Goal: Task Accomplishment & Management: Use online tool/utility

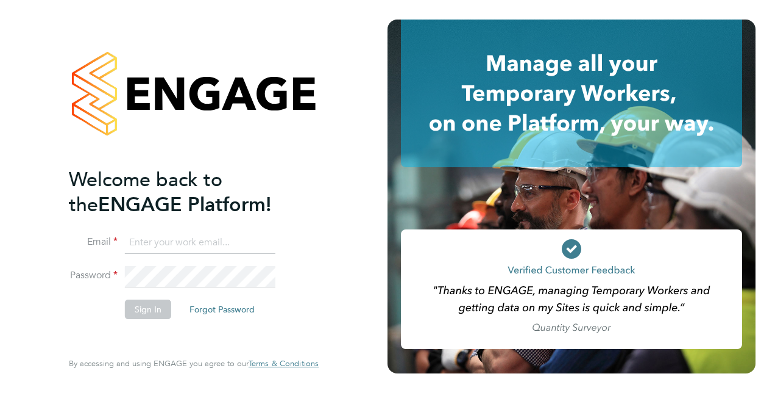
type input "[PERSON_NAME][EMAIL_ADDRESS][DOMAIN_NAME]"
click at [143, 313] on button "Sign In" at bounding box center [148, 309] width 46 height 20
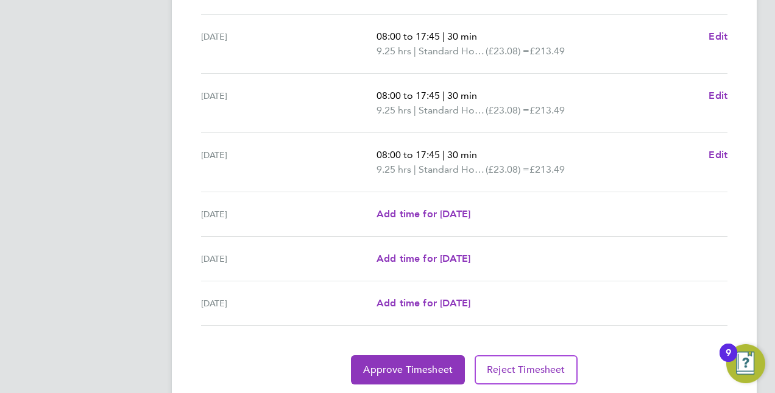
scroll to position [481, 0]
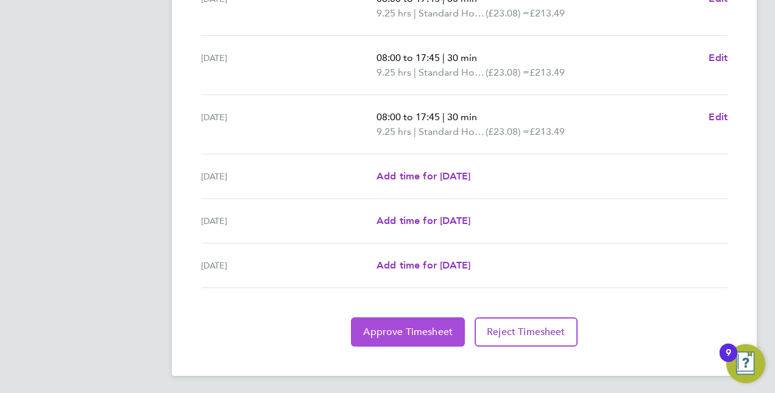
click at [395, 327] on span "Approve Timesheet" at bounding box center [408, 332] width 90 height 12
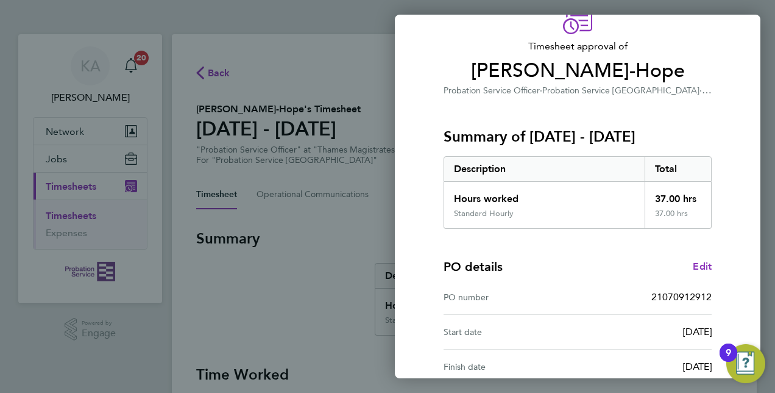
scroll to position [190, 0]
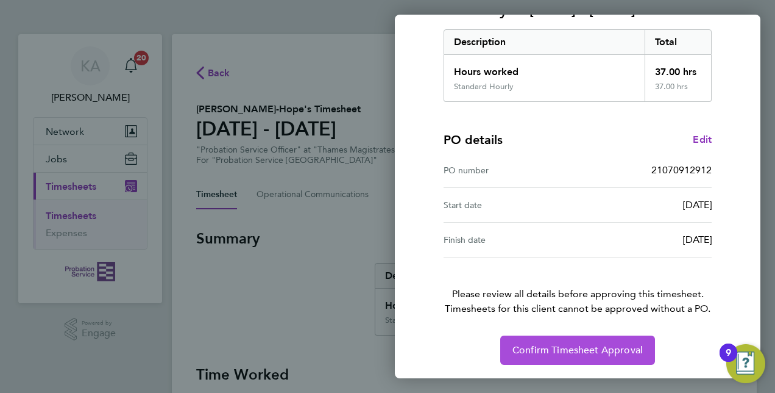
click at [571, 344] on span "Confirm Timesheet Approval" at bounding box center [578, 350] width 130 height 12
